Goal: Task Accomplishment & Management: Complete application form

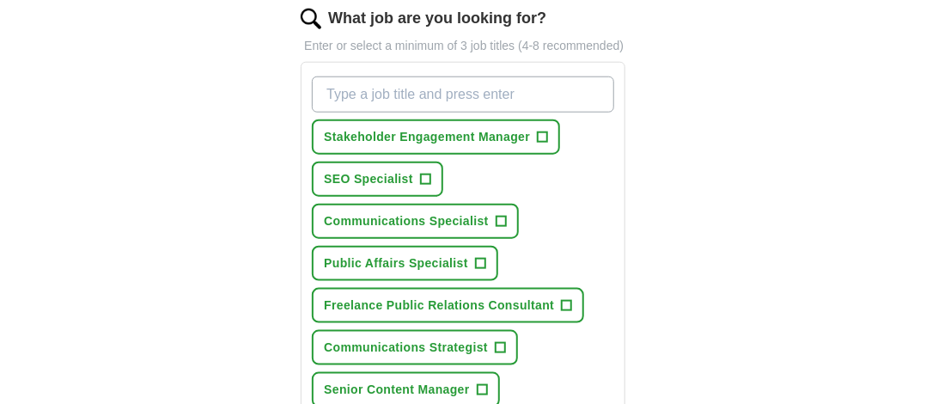
scroll to position [637, 0]
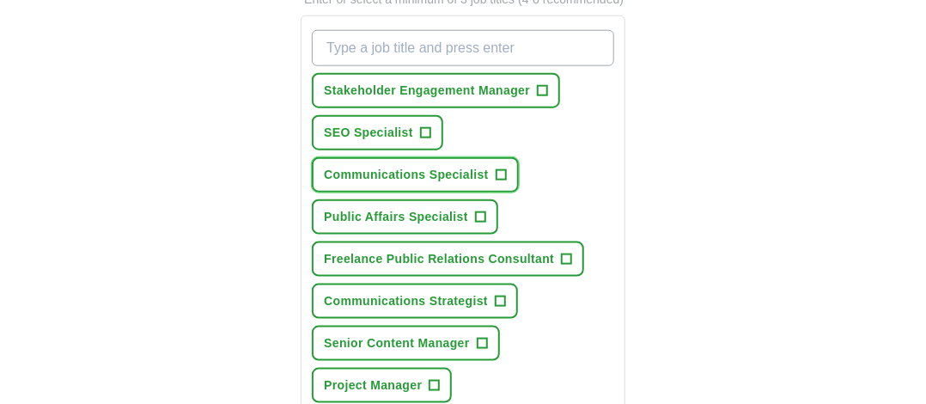
click at [500, 171] on span "+" at bounding box center [500, 175] width 10 height 14
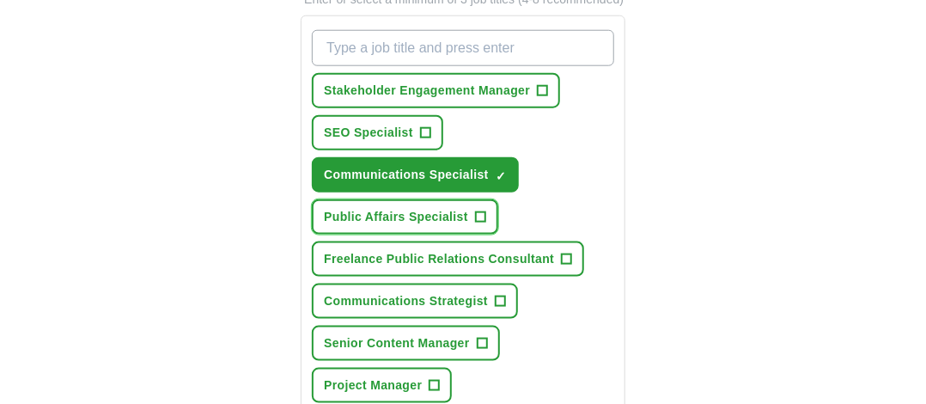
click at [484, 210] on span "+" at bounding box center [480, 217] width 10 height 14
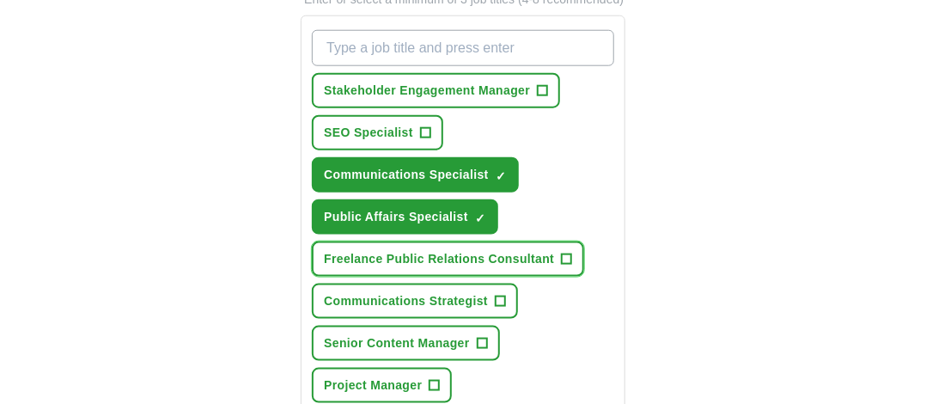
click at [573, 257] on button "Freelance Public Relations Consultant +" at bounding box center [448, 258] width 272 height 35
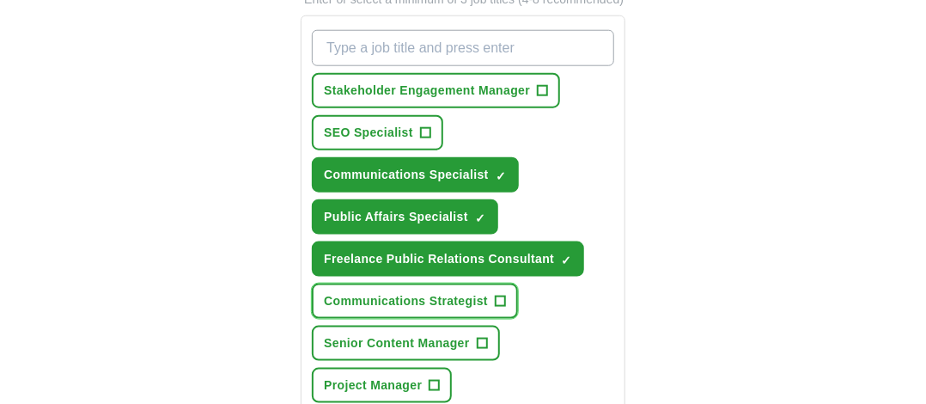
click at [501, 294] on span "+" at bounding box center [500, 301] width 10 height 14
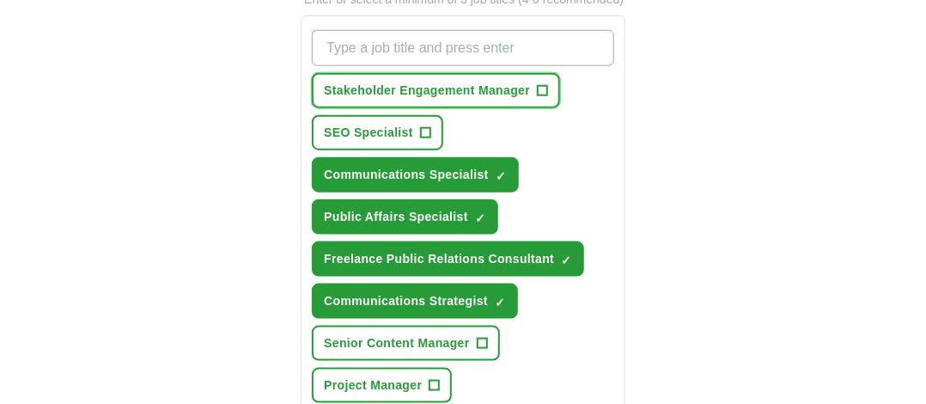
click at [548, 88] on button "Stakeholder Engagement Manager +" at bounding box center [436, 90] width 248 height 35
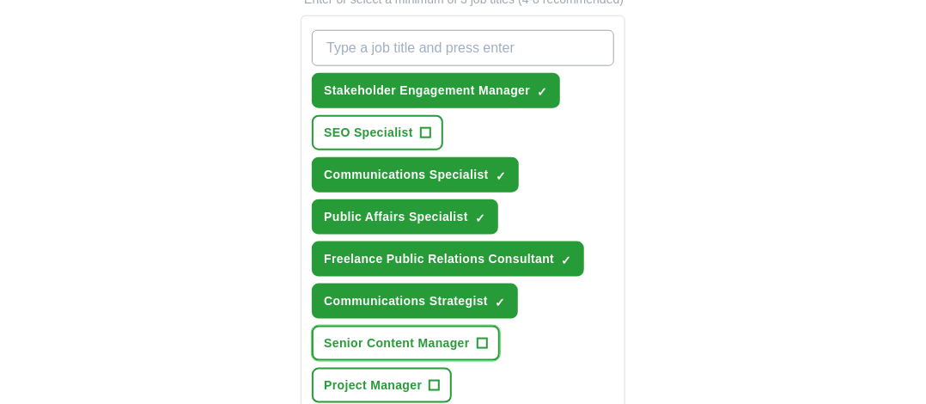
click at [487, 337] on span "+" at bounding box center [482, 342] width 11 height 11
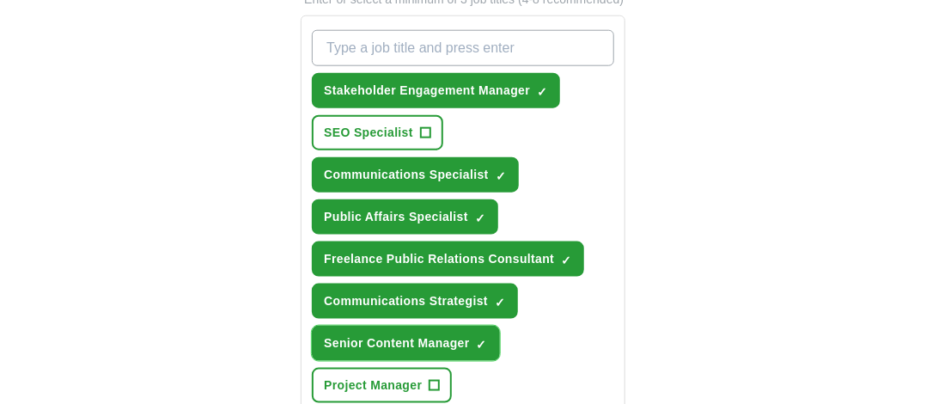
click at [489, 341] on button "Senior Content Manager ✓ ×" at bounding box center [406, 342] width 188 height 35
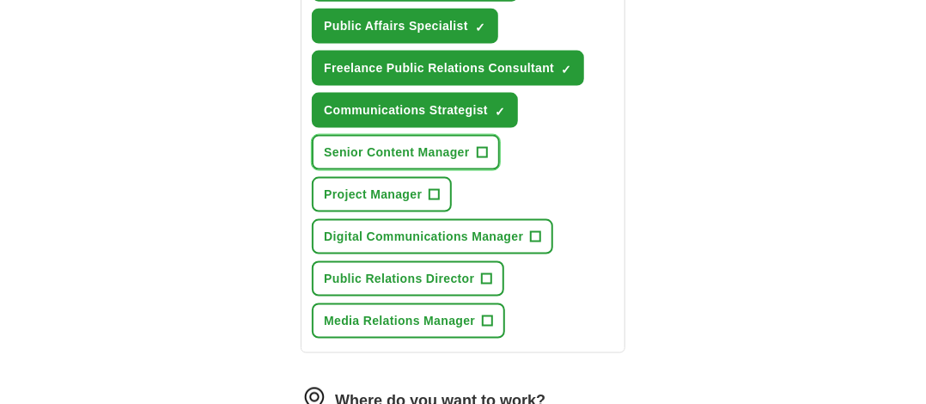
scroll to position [905, 0]
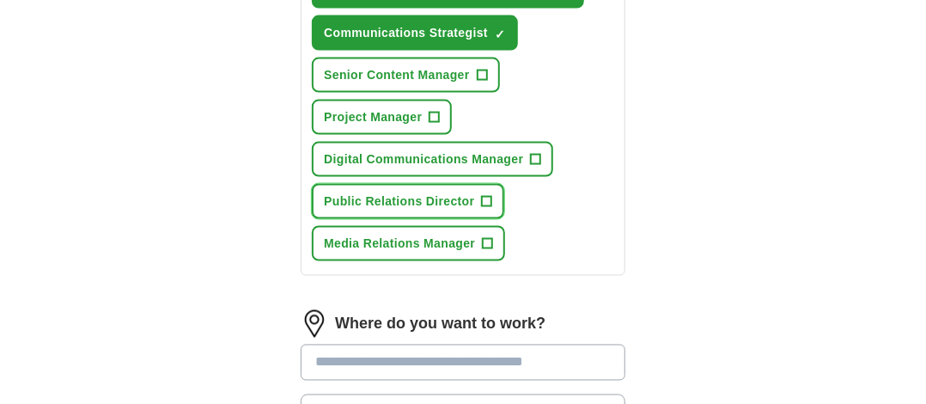
click at [477, 193] on button "Public Relations Director +" at bounding box center [408, 201] width 192 height 35
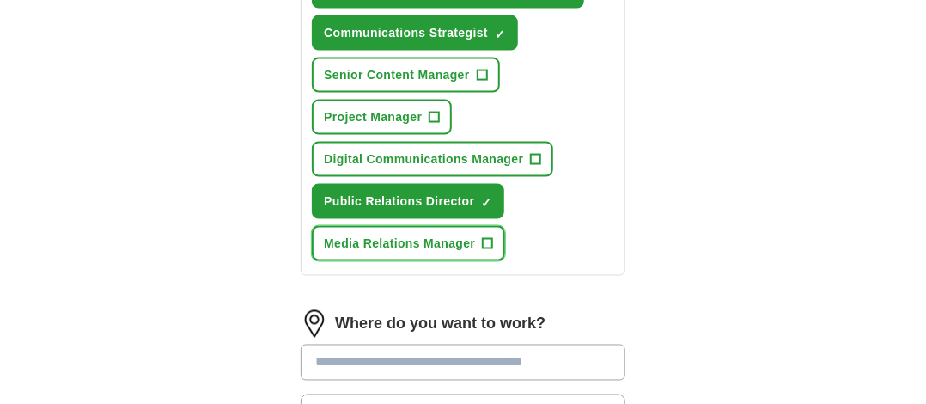
click at [479, 232] on button "Media Relations Manager +" at bounding box center [408, 243] width 193 height 35
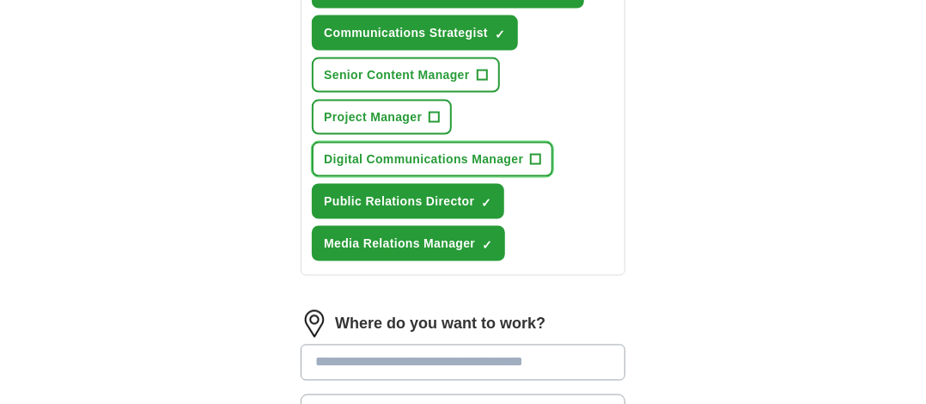
click at [471, 154] on span "Digital Communications Manager" at bounding box center [423, 159] width 199 height 18
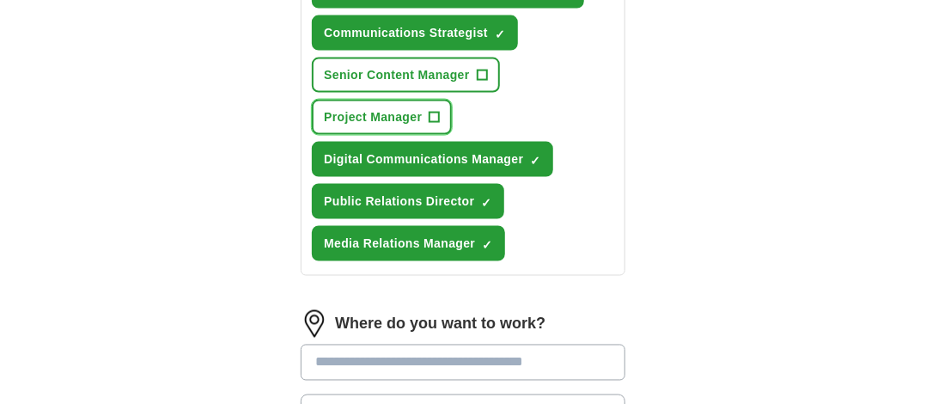
click at [410, 118] on span "Project Manager" at bounding box center [373, 117] width 98 height 18
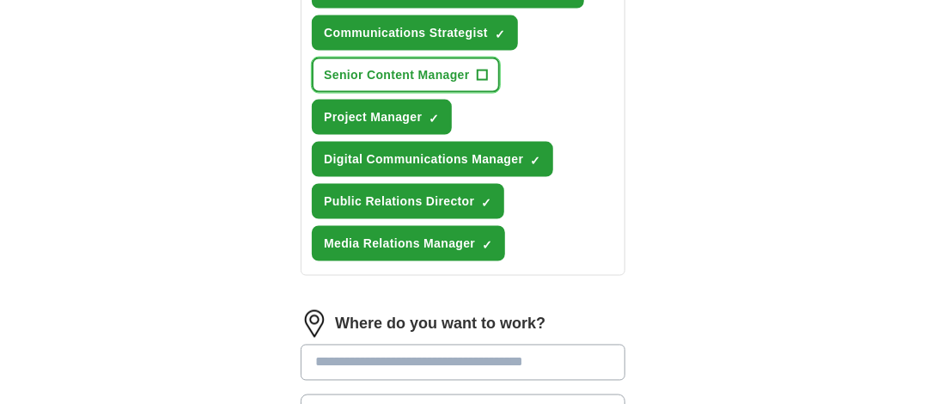
click at [426, 75] on span "Senior Content Manager" at bounding box center [397, 75] width 146 height 18
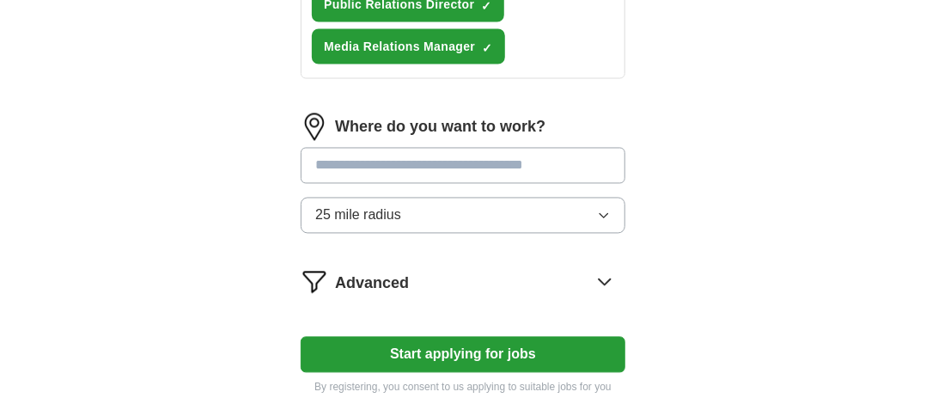
scroll to position [1117, 0]
